Goal: Obtain resource: Obtain resource

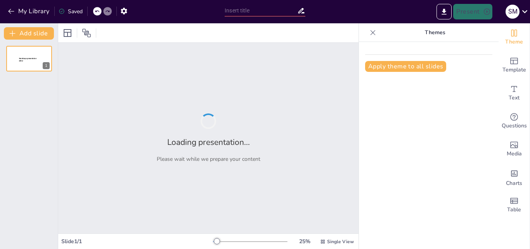
type input "Metodologías de Análisis: FODA y Árbol del Problema en Arquitectura"
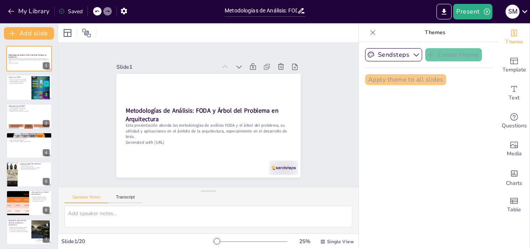
checkbox input "true"
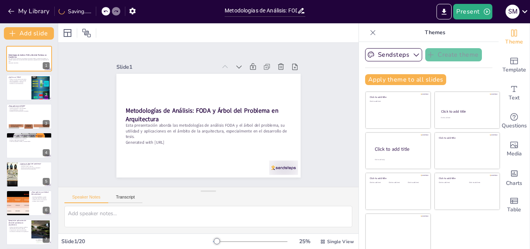
checkbox input "true"
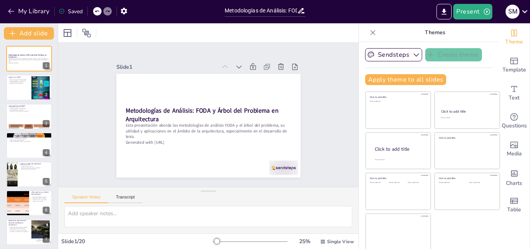
checkbox input "true"
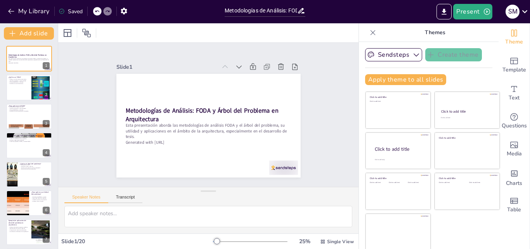
checkbox input "true"
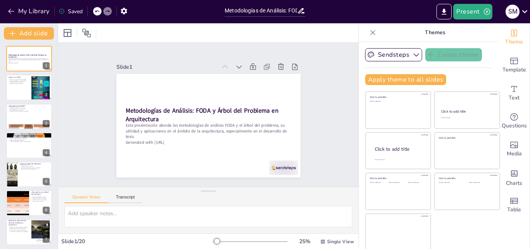
checkbox input "true"
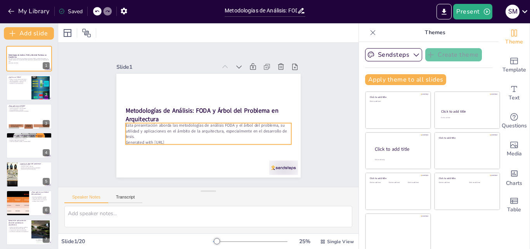
checkbox input "true"
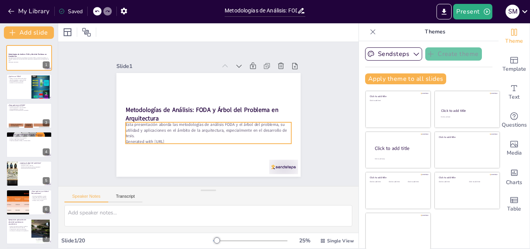
scroll to position [2, 0]
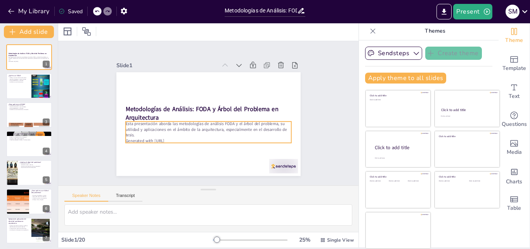
checkbox input "true"
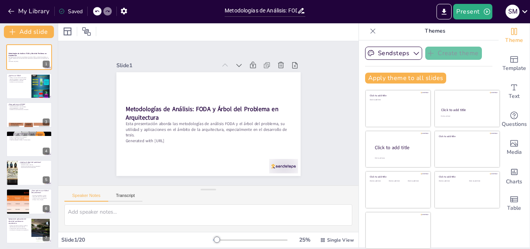
checkbox input "true"
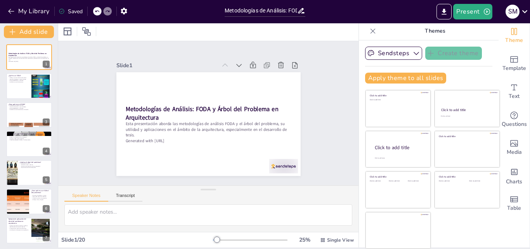
checkbox input "true"
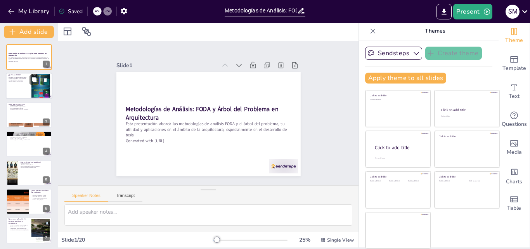
checkbox input "true"
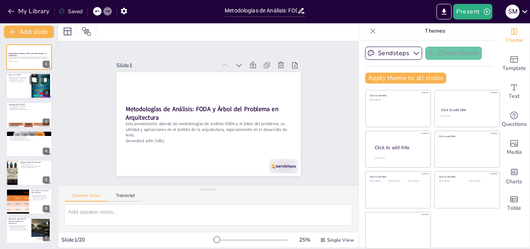
checkbox input "true"
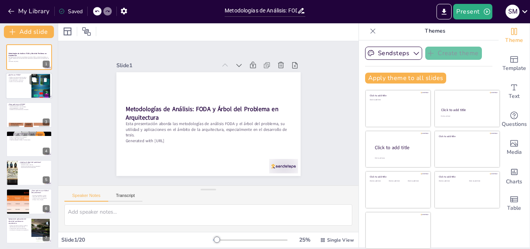
click at [18, 88] on div at bounding box center [29, 86] width 47 height 26
type textarea "El FODA es una herramienta de análisis clave que ayuda a identificar y evaluar …"
checkbox input "true"
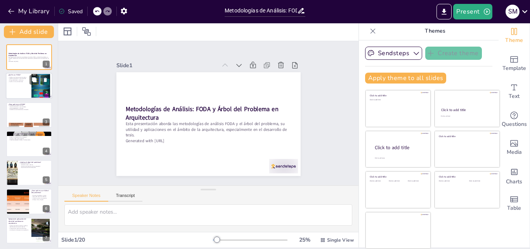
checkbox input "true"
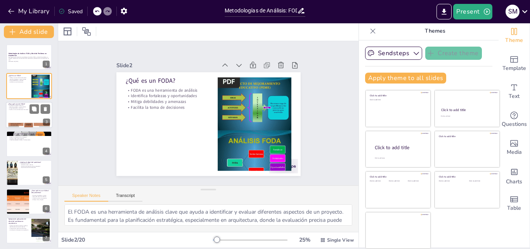
checkbox input "true"
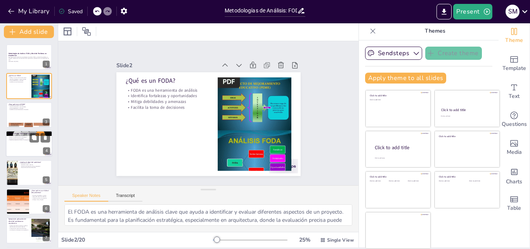
checkbox input "true"
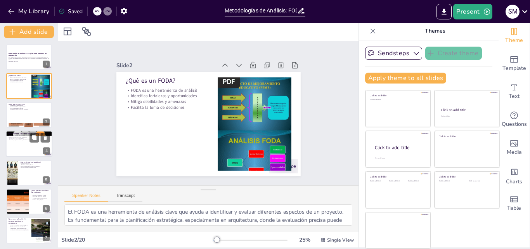
checkbox input "true"
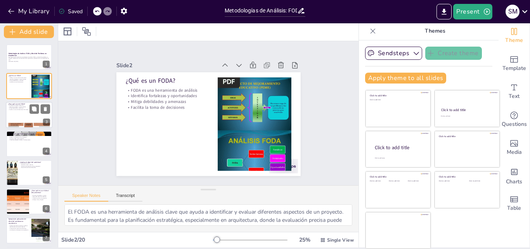
checkbox input "true"
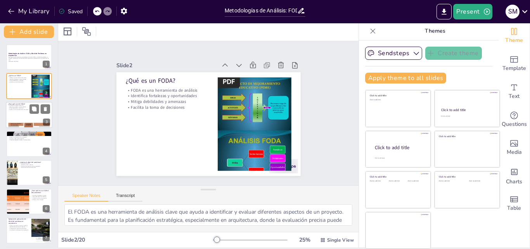
checkbox input "true"
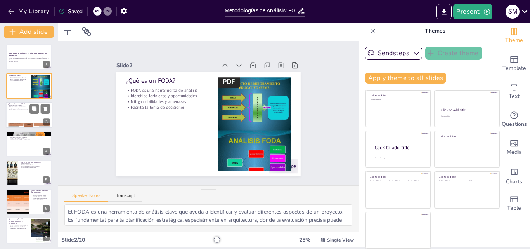
checkbox input "true"
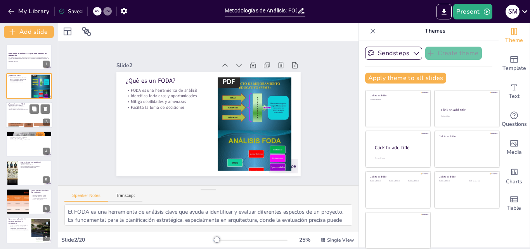
checkbox input "true"
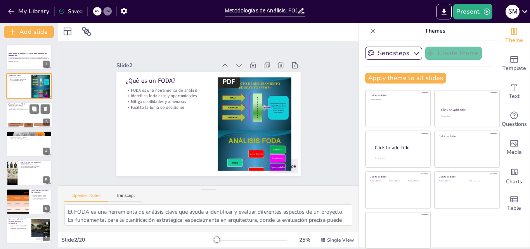
checkbox input "true"
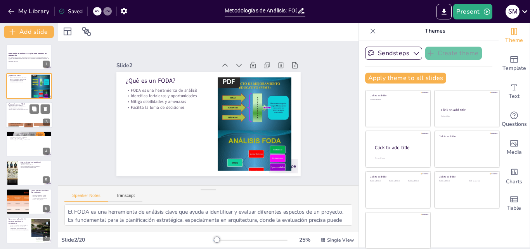
click at [21, 118] on div at bounding box center [29, 115] width 47 height 26
type textarea "Establecer estrategias efectivas es uno de los principales beneficios del FODA.…"
checkbox input "true"
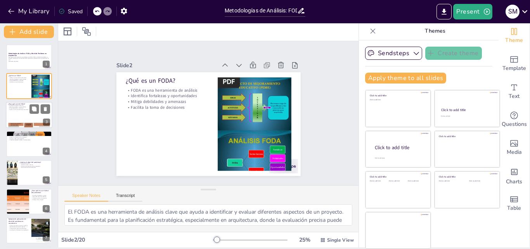
checkbox input "true"
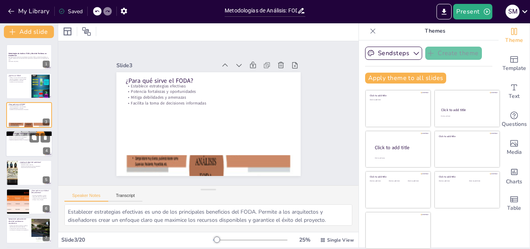
checkbox input "true"
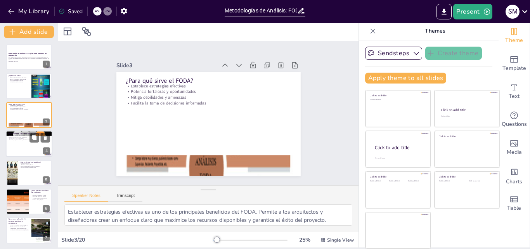
checkbox input "true"
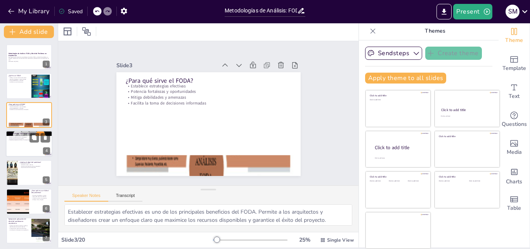
checkbox input "true"
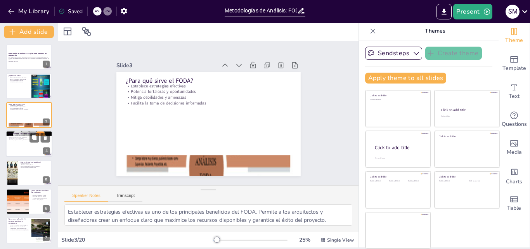
checkbox input "true"
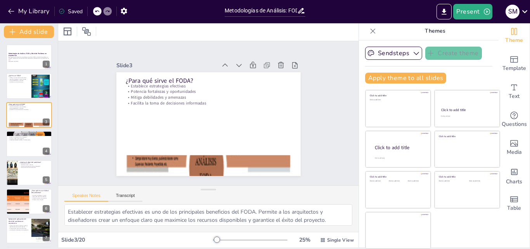
checkbox input "true"
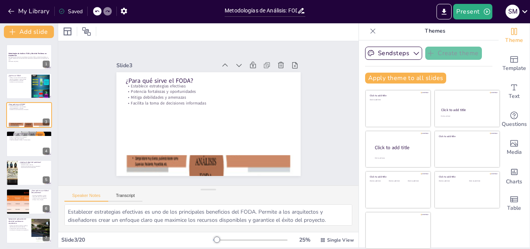
checkbox input "true"
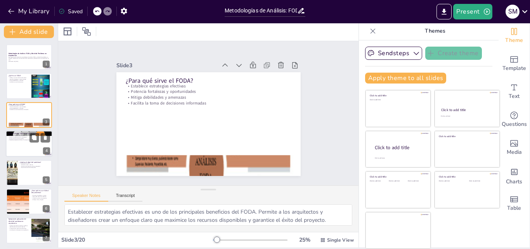
checkbox input "true"
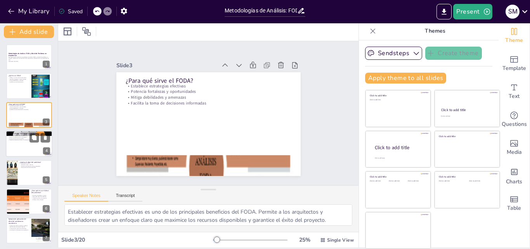
click at [19, 144] on div at bounding box center [29, 143] width 47 height 26
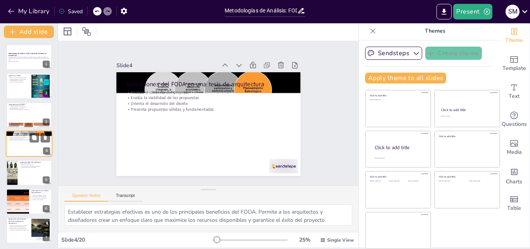
type textarea "Analizar el contexto del proyecto es crucial para entender los factores que inf…"
checkbox input "true"
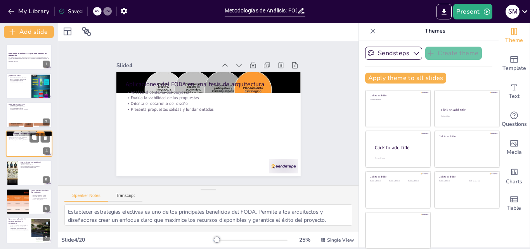
checkbox input "true"
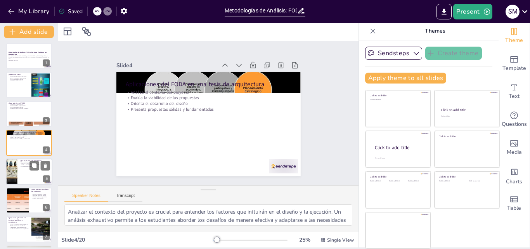
checkbox input "true"
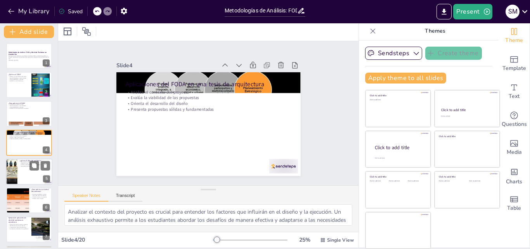
checkbox input "true"
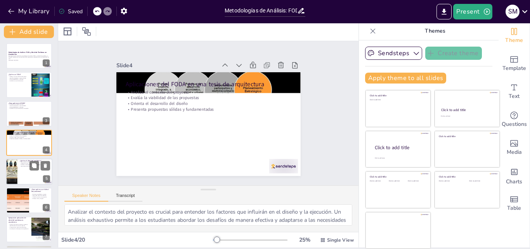
click at [16, 175] on div at bounding box center [12, 171] width 46 height 26
type textarea "La herramienta visual que representa el árbol del problema permite a los arquit…"
checkbox input "true"
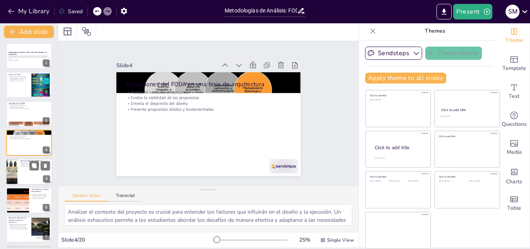
checkbox input "true"
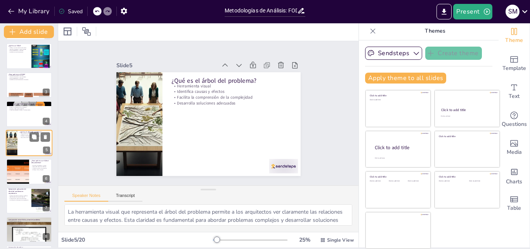
checkbox input "true"
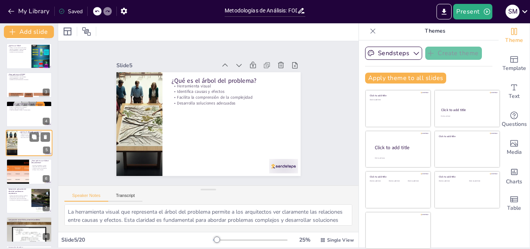
checkbox input "true"
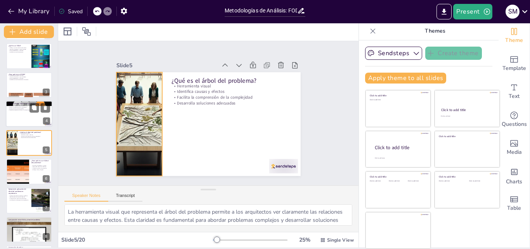
checkbox input "true"
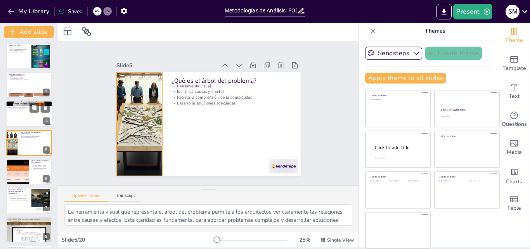
scroll to position [2, 0]
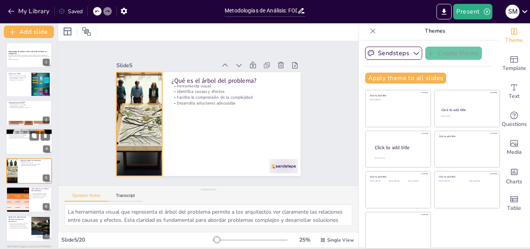
checkbox input "true"
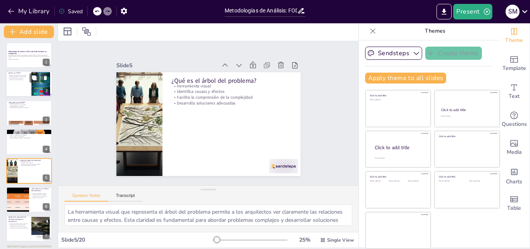
scroll to position [0, 0]
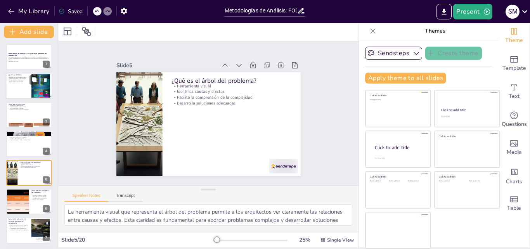
checkbox input "true"
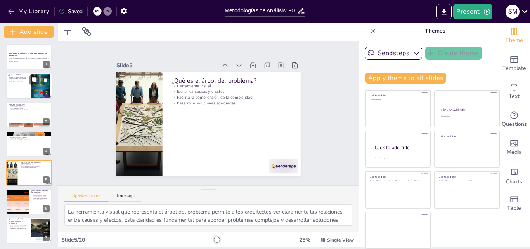
checkbox input "true"
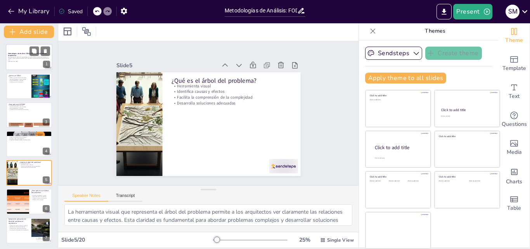
checkbox input "true"
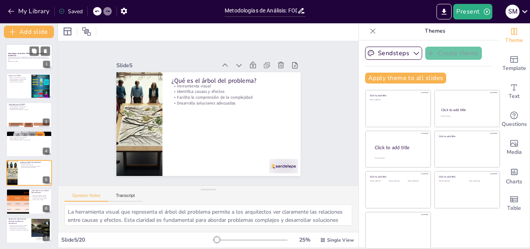
click at [26, 59] on p "Esta presentación aborda las metodologías de análisis FODA y el árbol del probl…" at bounding box center [29, 58] width 42 height 4
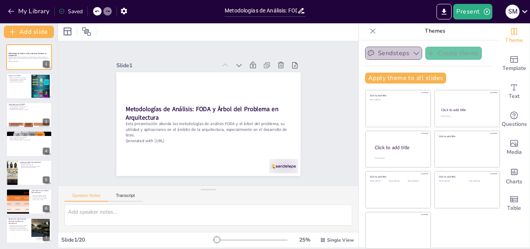
click at [413, 51] on icon "button" at bounding box center [417, 53] width 8 height 8
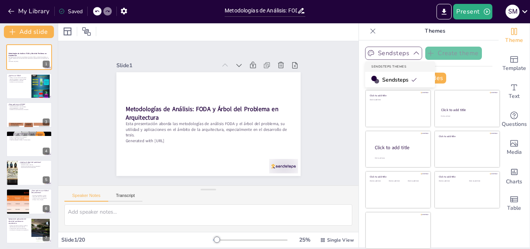
click at [413, 51] on icon "button" at bounding box center [417, 53] width 8 height 8
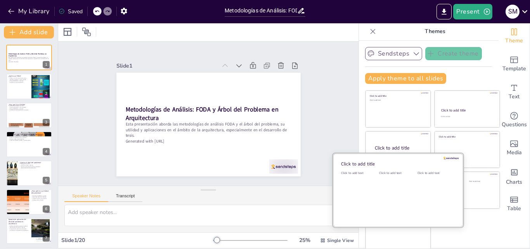
scroll to position [2, 0]
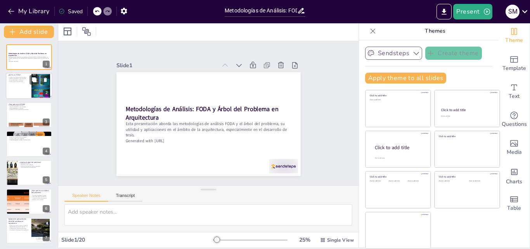
click at [19, 93] on div at bounding box center [29, 86] width 47 height 26
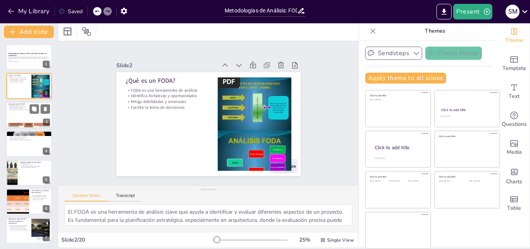
click at [22, 117] on div at bounding box center [29, 115] width 47 height 26
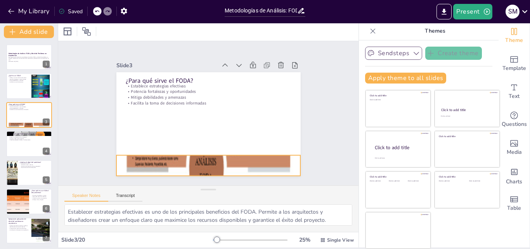
click at [196, 163] on div at bounding box center [203, 165] width 209 height 263
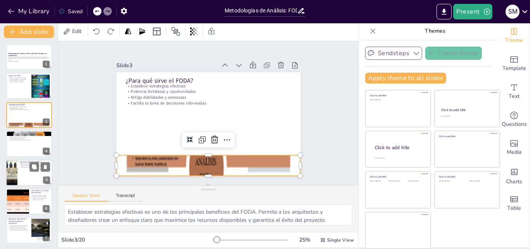
click at [15, 172] on div at bounding box center [12, 173] width 46 height 26
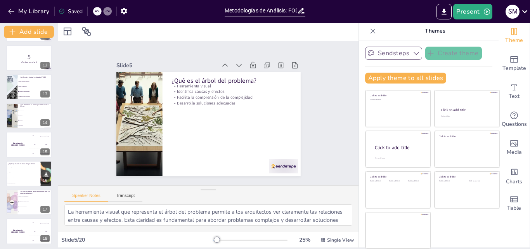
scroll to position [378, 0]
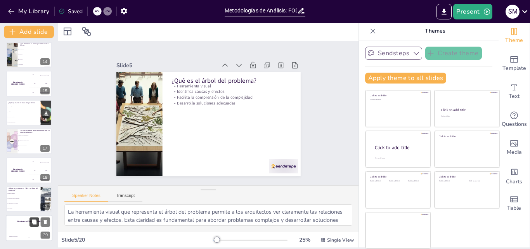
click at [29, 225] on button at bounding box center [33, 221] width 9 height 9
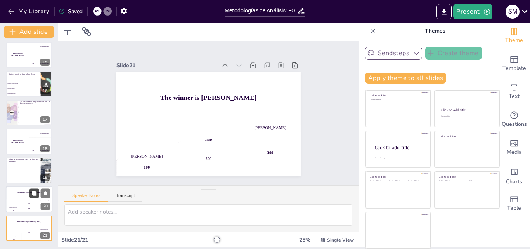
click at [29, 224] on button at bounding box center [33, 222] width 9 height 9
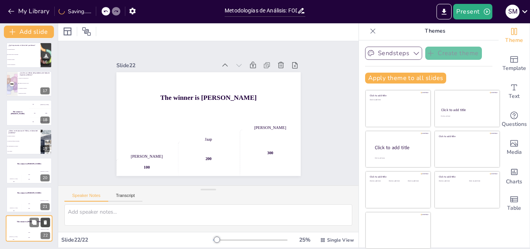
click at [45, 222] on icon at bounding box center [45, 222] width 3 height 4
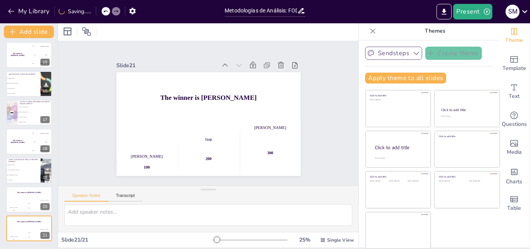
scroll to position [406, 0]
click at [46, 220] on icon at bounding box center [45, 222] width 3 height 4
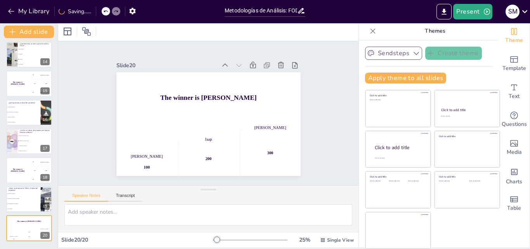
click at [46, 220] on icon at bounding box center [44, 222] width 3 height 4
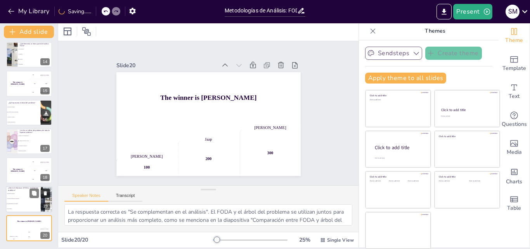
scroll to position [349, 0]
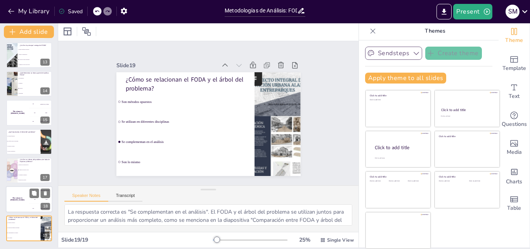
click at [21, 201] on div "The winner is [PERSON_NAME]" at bounding box center [17, 199] width 23 height 26
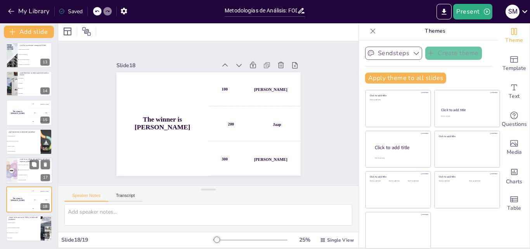
click at [21, 169] on li "Aumento del deterioro social" at bounding box center [34, 169] width 35 height 5
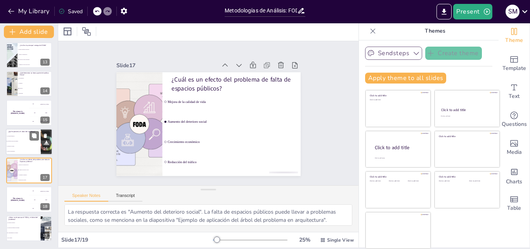
click at [26, 146] on span "Un método de diseño" at bounding box center [23, 146] width 33 height 1
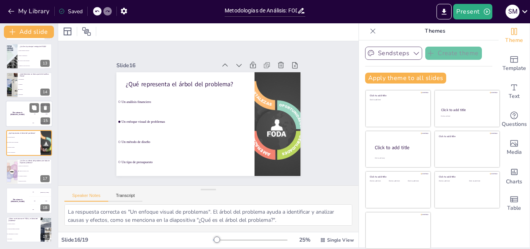
click at [17, 116] on div "The winner is [PERSON_NAME]" at bounding box center [17, 114] width 23 height 26
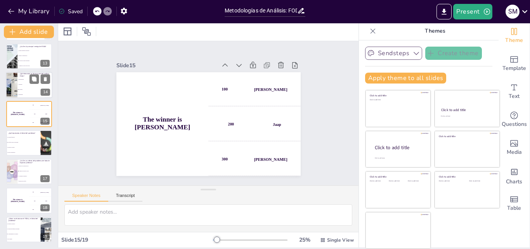
scroll to position [319, 0]
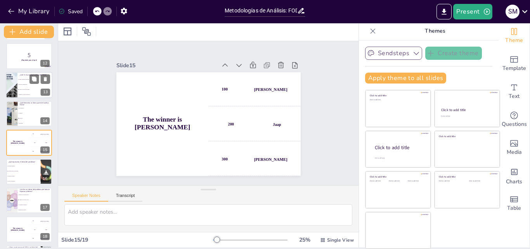
click at [23, 88] on li "Ayuda en la toma de decisiones" at bounding box center [34, 89] width 35 height 5
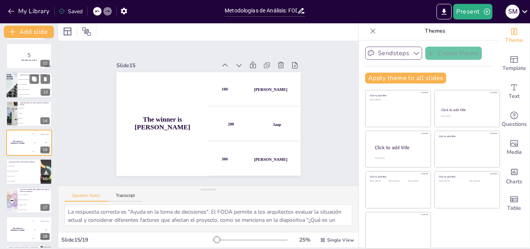
scroll to position [261, 0]
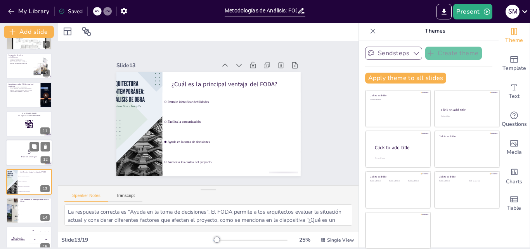
click at [18, 153] on p "5" at bounding box center [29, 151] width 42 height 9
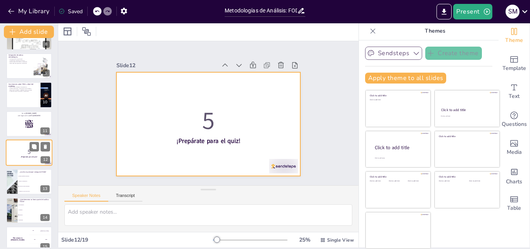
scroll to position [232, 0]
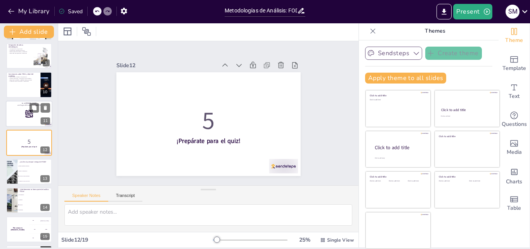
click at [23, 117] on div at bounding box center [29, 114] width 47 height 26
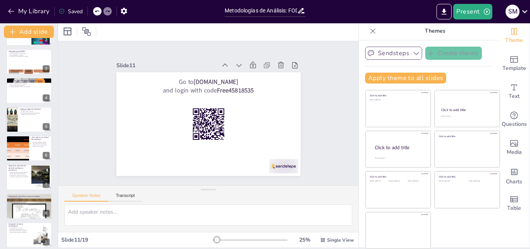
scroll to position [0, 0]
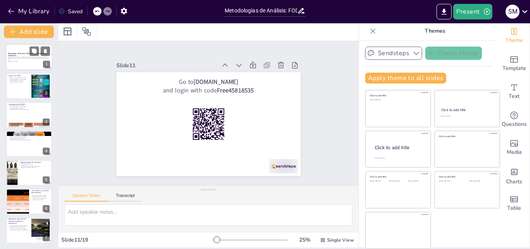
click at [15, 59] on p "Esta presentación aborda las metodologías de análisis FODA y el árbol del probl…" at bounding box center [29, 58] width 42 height 4
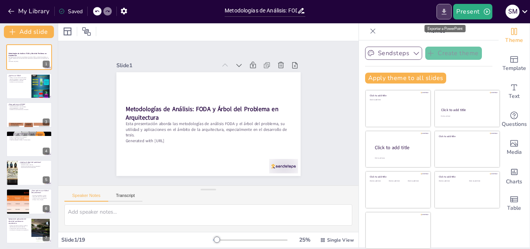
click at [444, 14] on icon "Export to PowerPoint" at bounding box center [444, 12] width 5 height 6
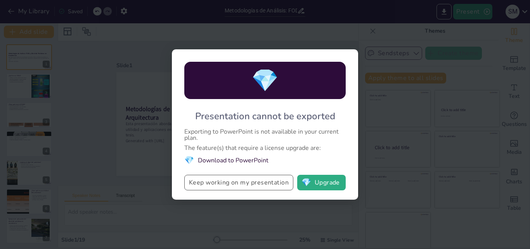
click at [234, 184] on button "Keep working on my presentation" at bounding box center [238, 183] width 109 height 16
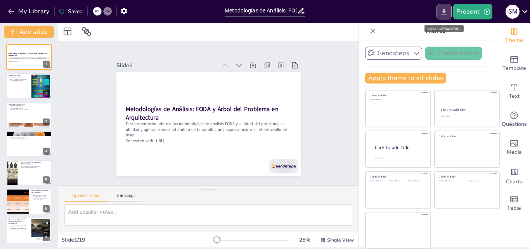
click at [444, 16] on button "Export to PowerPoint" at bounding box center [444, 12] width 15 height 16
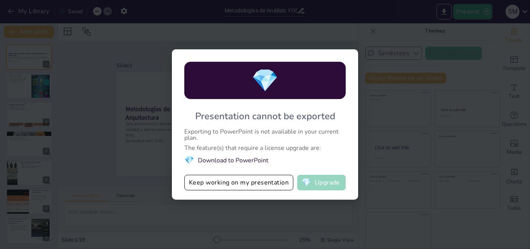
click at [324, 184] on button "💎 Upgrade" at bounding box center [321, 183] width 49 height 16
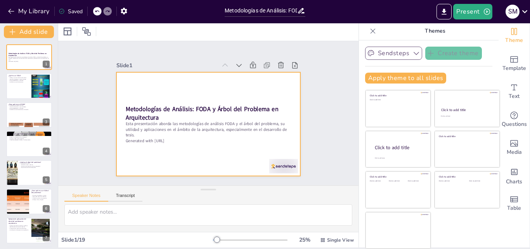
click at [152, 134] on p "Esta presentación aborda las metodologías de análisis FODA y el árbol del probl…" at bounding box center [193, 106] width 83 height 158
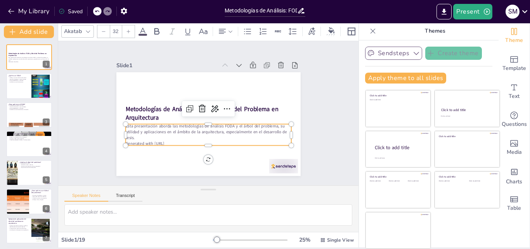
click at [173, 135] on p "Esta presentación aborda las metodologías de análisis FODA y el árbol del probl…" at bounding box center [206, 131] width 167 height 35
click at [167, 141] on p "Generated with [URL]" at bounding box center [200, 141] width 160 height 57
click at [171, 132] on p "Esta presentación aborda las metodologías de análisis FODA y el árbol del probl…" at bounding box center [190, 117] width 51 height 166
click at [171, 132] on p "Esta presentación aborda las metodologías de análisis FODA y el árbol del probl…" at bounding box center [191, 107] width 68 height 163
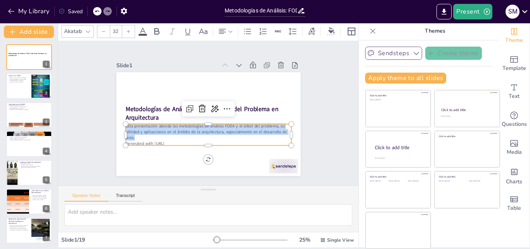
drag, startPoint x: 127, startPoint y: 136, endPoint x: 114, endPoint y: 121, distance: 19.8
click at [120, 121] on div "Metodologías de Análisis: FODA y Árbol del Problema en Arquitectura Esta presen…" at bounding box center [198, 116] width 156 height 207
click at [313, 62] on div "Slide 1 Metodologías de Análisis: FODA y Árbol del Problema en Arquitectura Est…" at bounding box center [207, 113] width 239 height 148
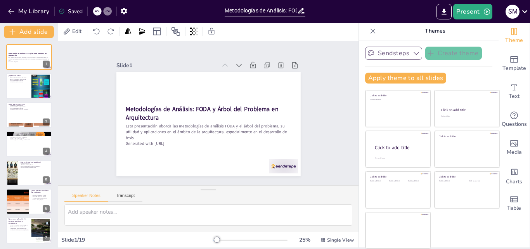
click at [369, 32] on icon at bounding box center [373, 31] width 8 height 8
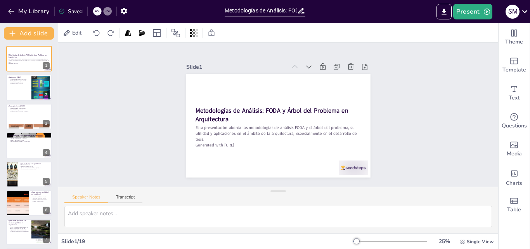
click at [406, 149] on div "Slide 1 Metodologías de Análisis: FODA y Árbol del Problema en Arquitectura Est…" at bounding box center [278, 114] width 453 height 189
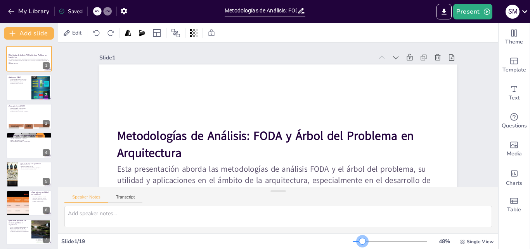
drag, startPoint x: 351, startPoint y: 243, endPoint x: 357, endPoint y: 242, distance: 6.6
click at [359, 242] on div at bounding box center [362, 241] width 6 height 6
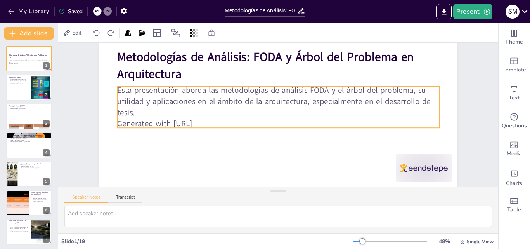
scroll to position [85, 0]
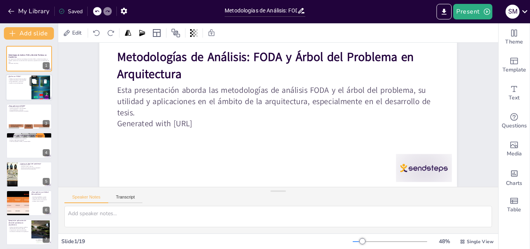
click at [23, 85] on div at bounding box center [29, 88] width 47 height 26
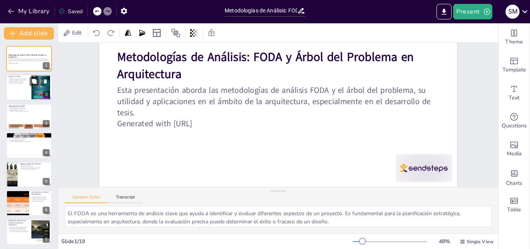
scroll to position [0, 0]
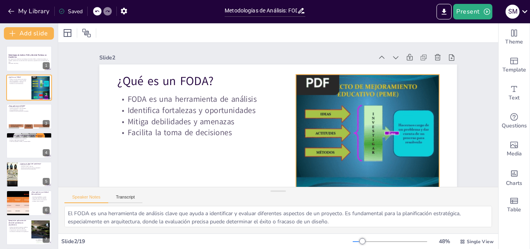
click at [318, 159] on div at bounding box center [210, 191] width 216 height 179
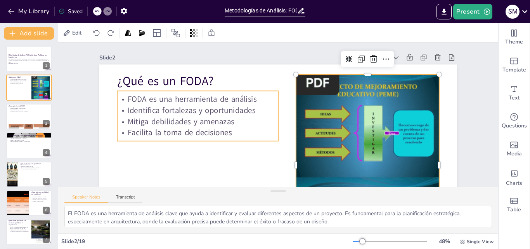
click at [148, 101] on p "FODA es una herramienta de análisis" at bounding box center [203, 83] width 160 height 44
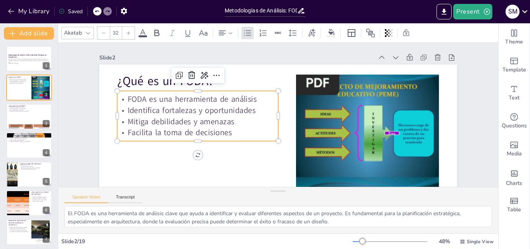
click at [120, 101] on p "FODA es una herramienta de análisis" at bounding box center [196, 116] width 160 height 44
click at [123, 99] on p "FODA es una herramienta de análisis" at bounding box center [203, 83] width 160 height 44
click at [128, 99] on p "FODA es una herramienta de análisis" at bounding box center [206, 75] width 156 height 61
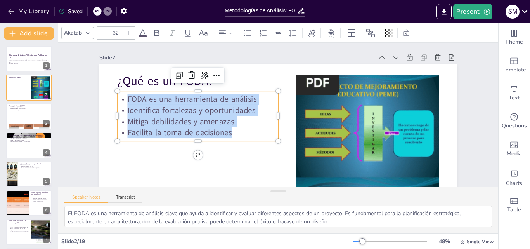
drag, startPoint x: 123, startPoint y: 98, endPoint x: 234, endPoint y: 137, distance: 117.8
click at [234, 125] on div "FODA es una herramienta de análisis Identifica fortalezas y oportunidades Mitig…" at bounding box center [244, 41] width 106 height 165
copy div "FODA es una herramienta de análisis Identifica fortalezas y oportunidades Mitig…"
